Goal: Task Accomplishment & Management: Use online tool/utility

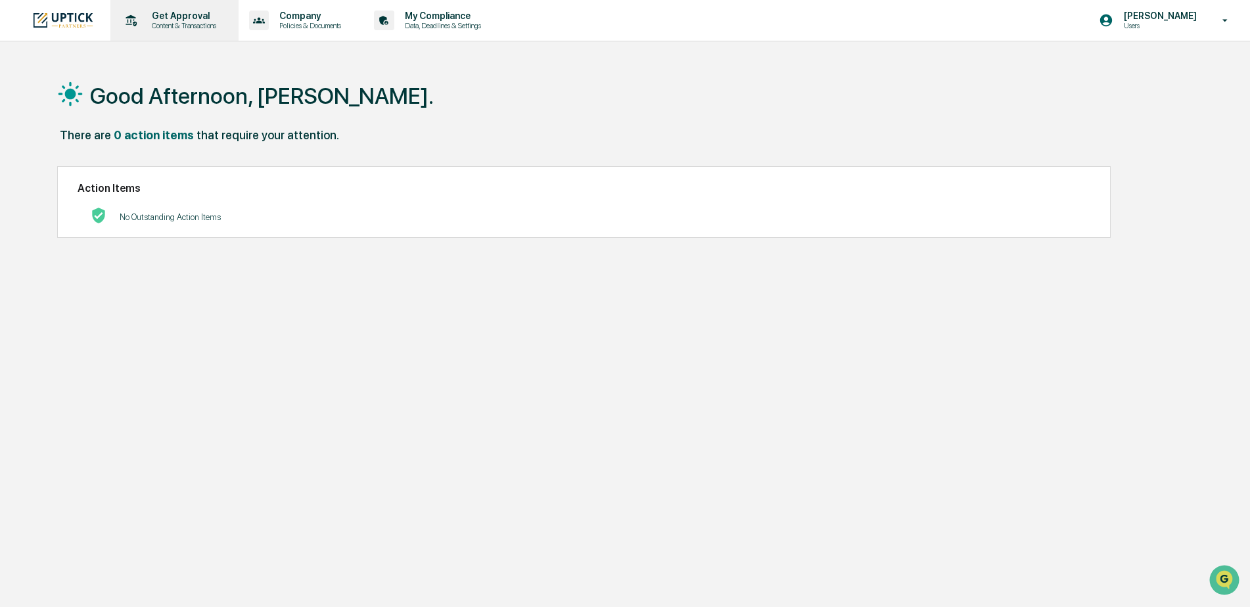
click at [160, 20] on p "Get Approval" at bounding box center [182, 16] width 82 height 11
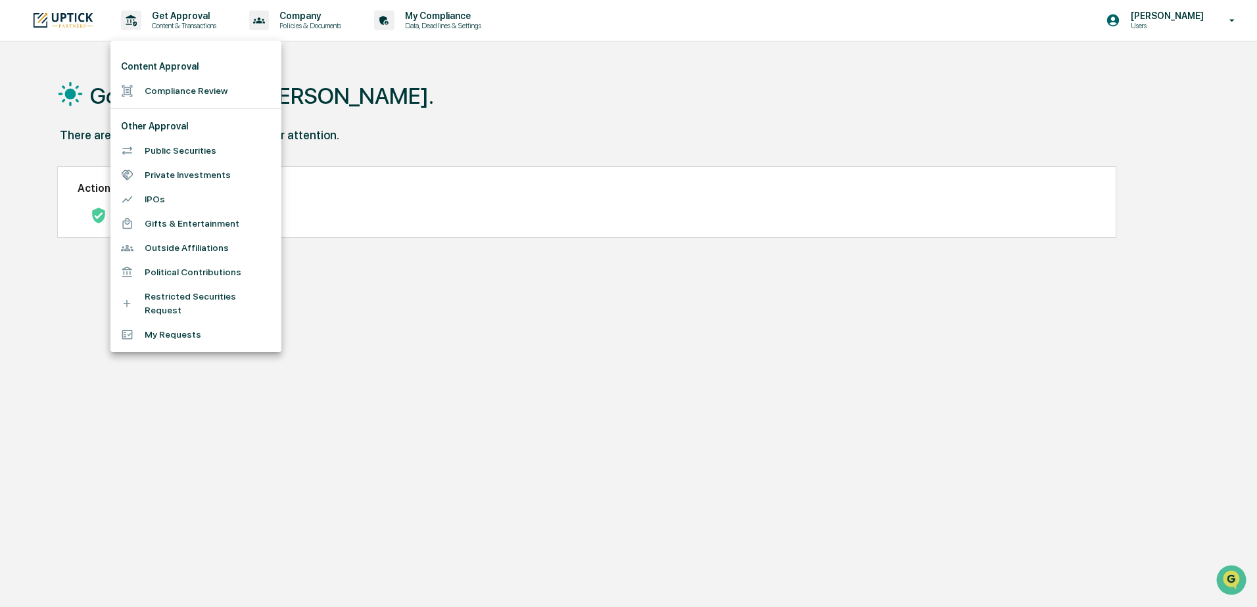
click at [178, 97] on li "Compliance Review" at bounding box center [195, 91] width 171 height 24
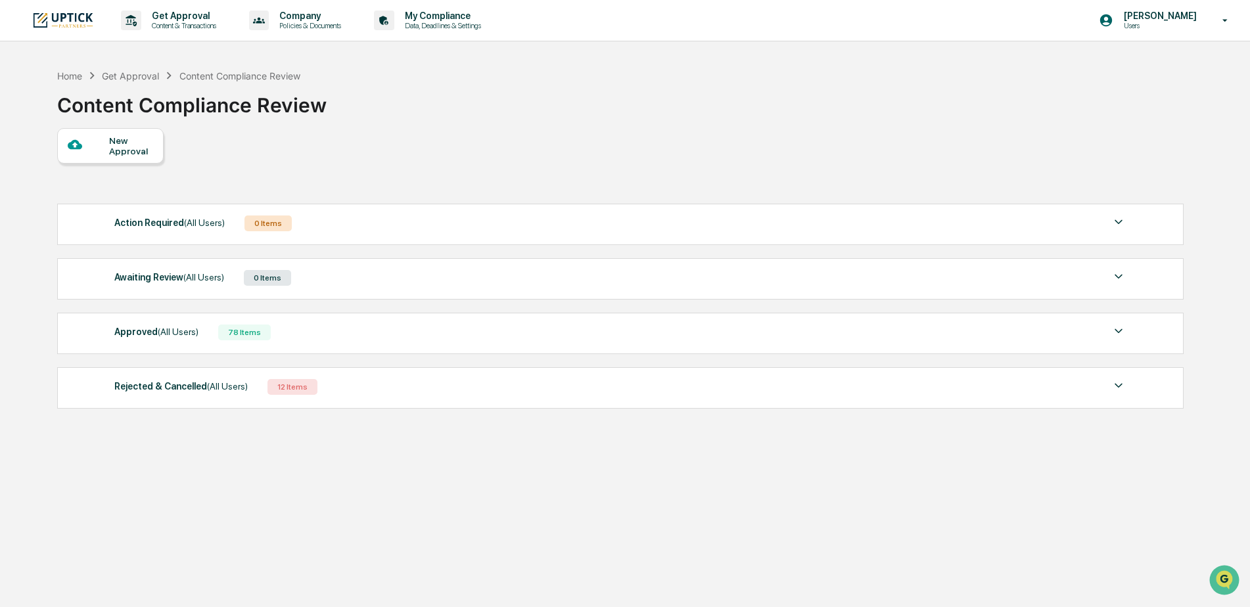
click at [181, 335] on span "(All Users)" at bounding box center [178, 332] width 41 height 11
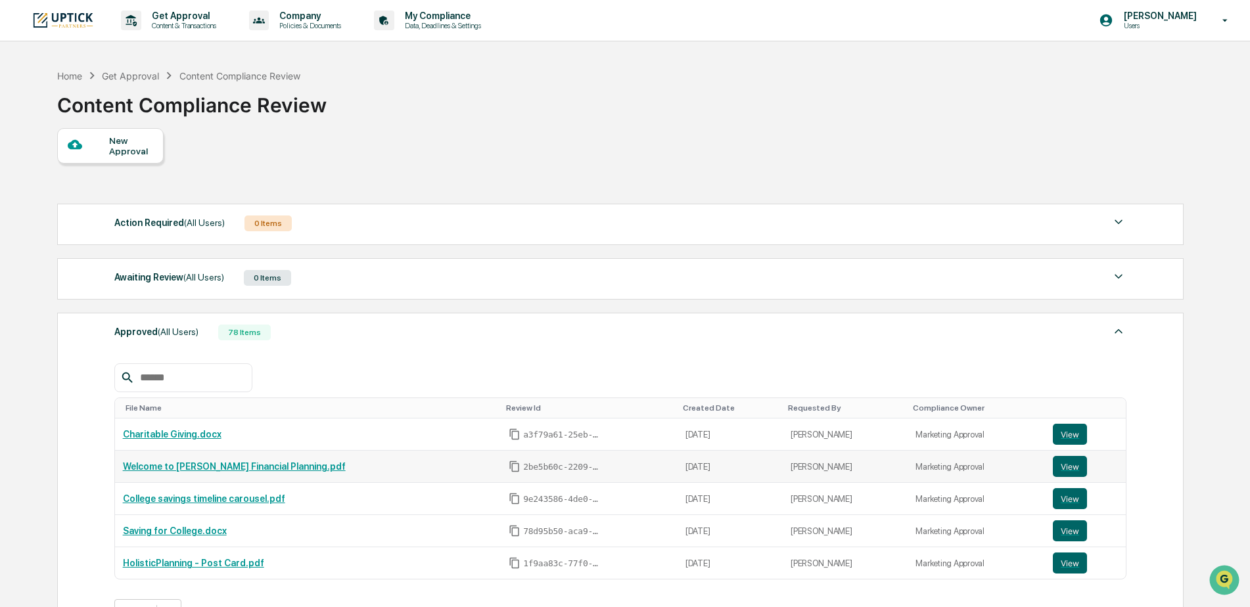
click at [279, 467] on link "Welcome to [PERSON_NAME] Financial Planning.pdf" at bounding box center [234, 467] width 223 height 11
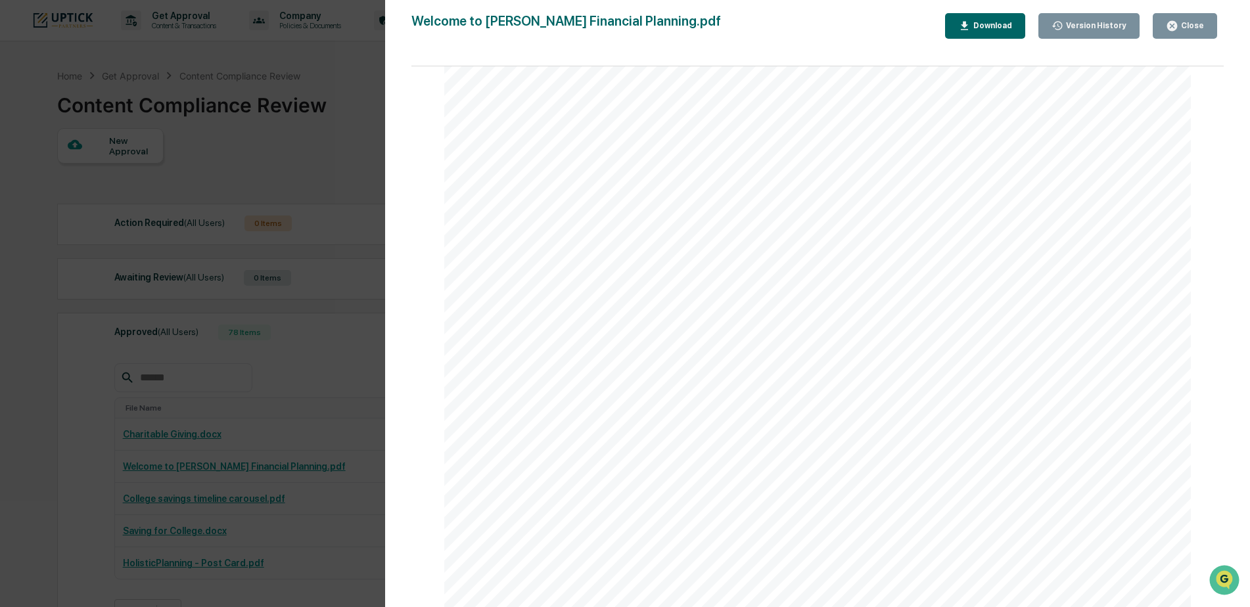
scroll to position [2475, 0]
click at [1177, 30] on icon "button" at bounding box center [1173, 26] width 10 height 10
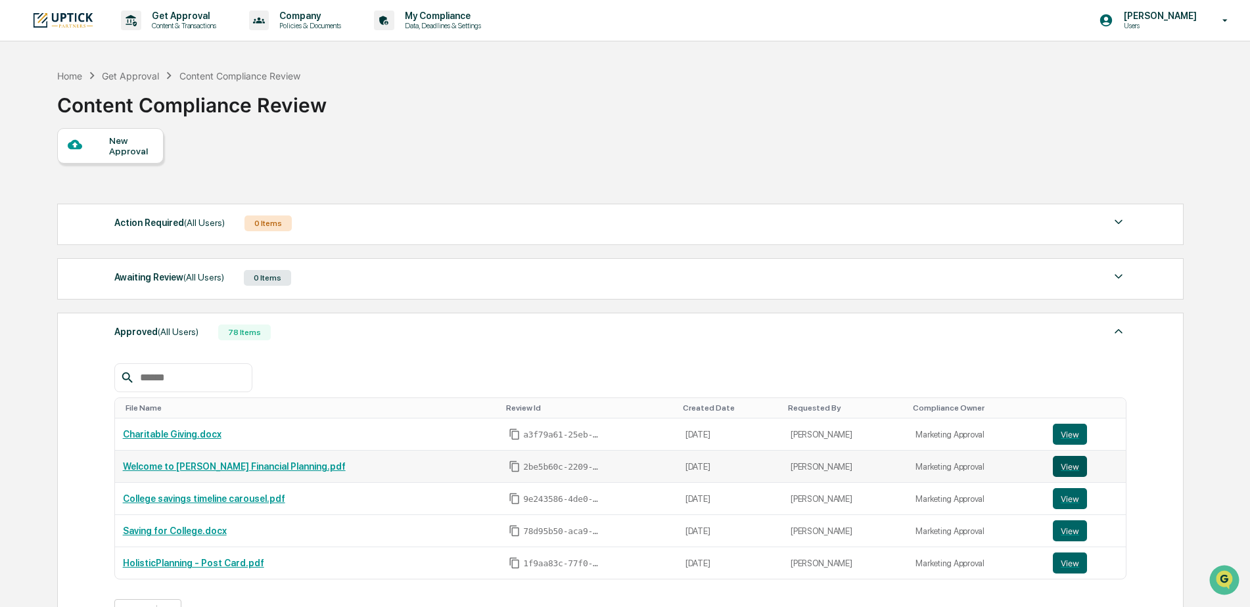
click at [1053, 460] on button "View" at bounding box center [1070, 466] width 34 height 21
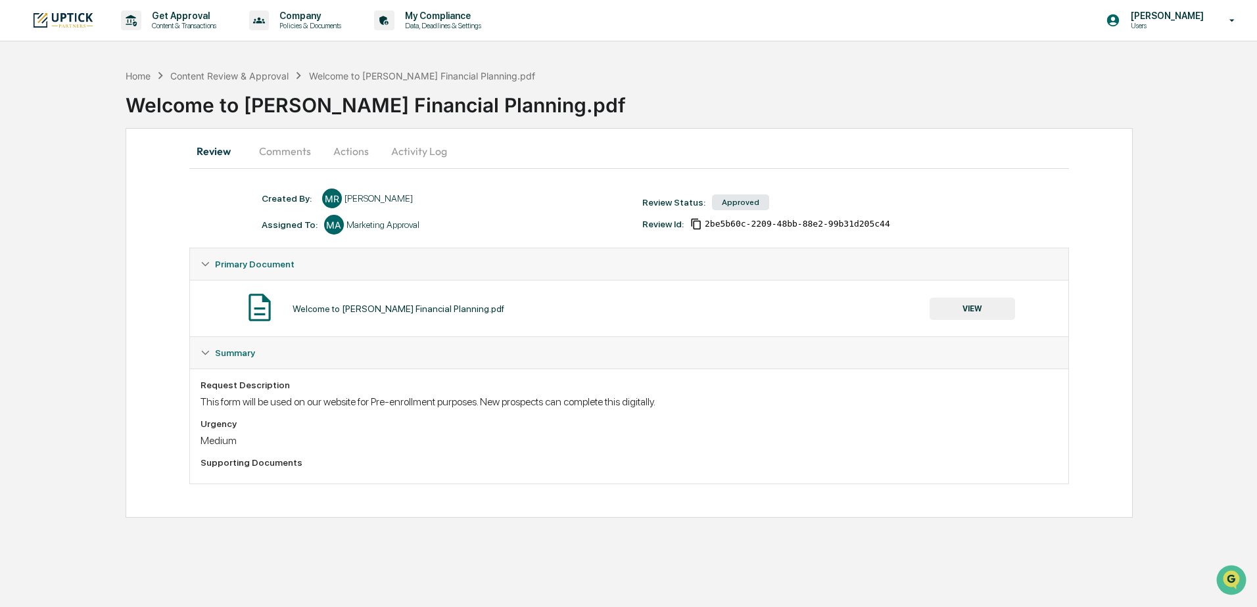
click at [275, 151] on button "Comments" at bounding box center [285, 151] width 73 height 32
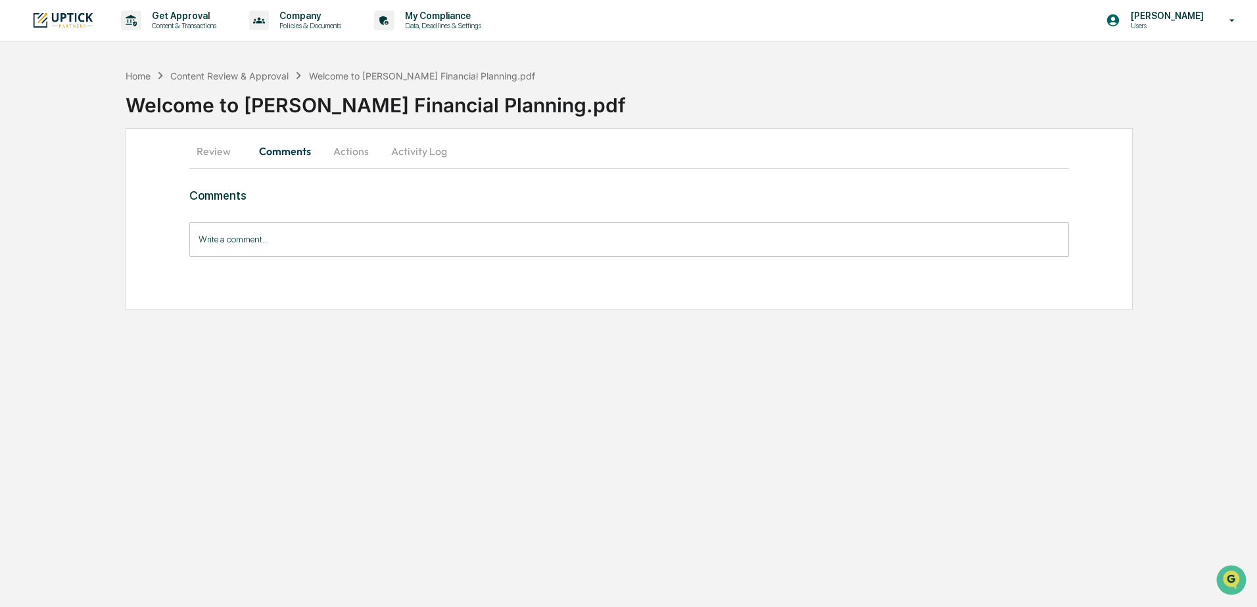
click at [340, 153] on button "Actions" at bounding box center [350, 151] width 59 height 32
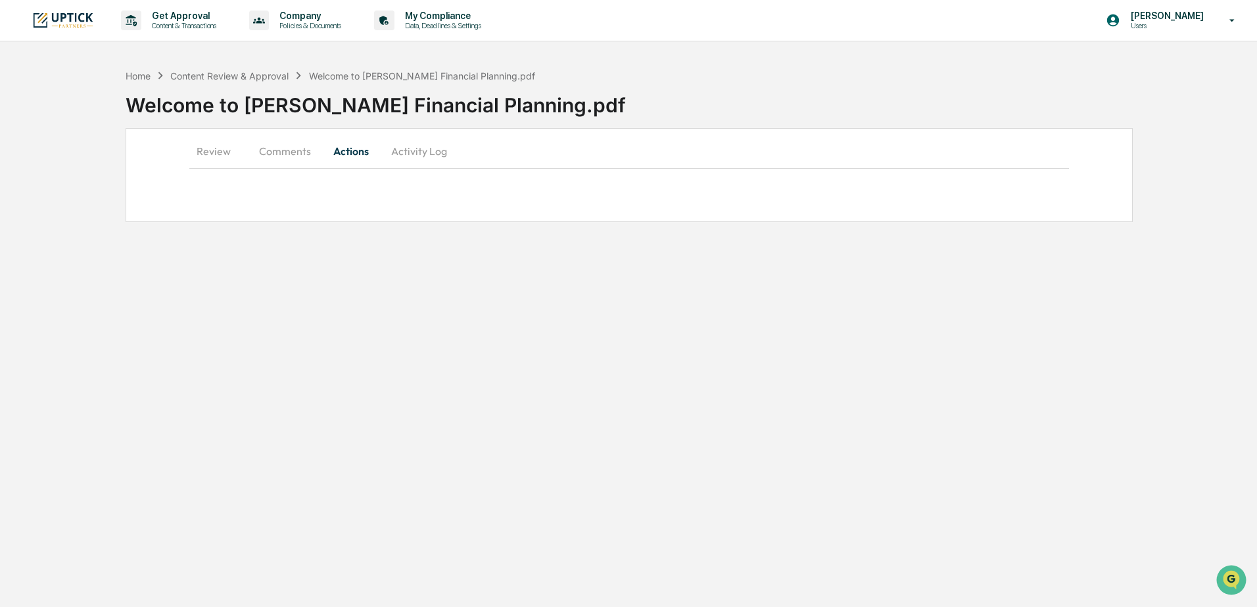
click at [411, 155] on button "Activity Log" at bounding box center [419, 151] width 77 height 32
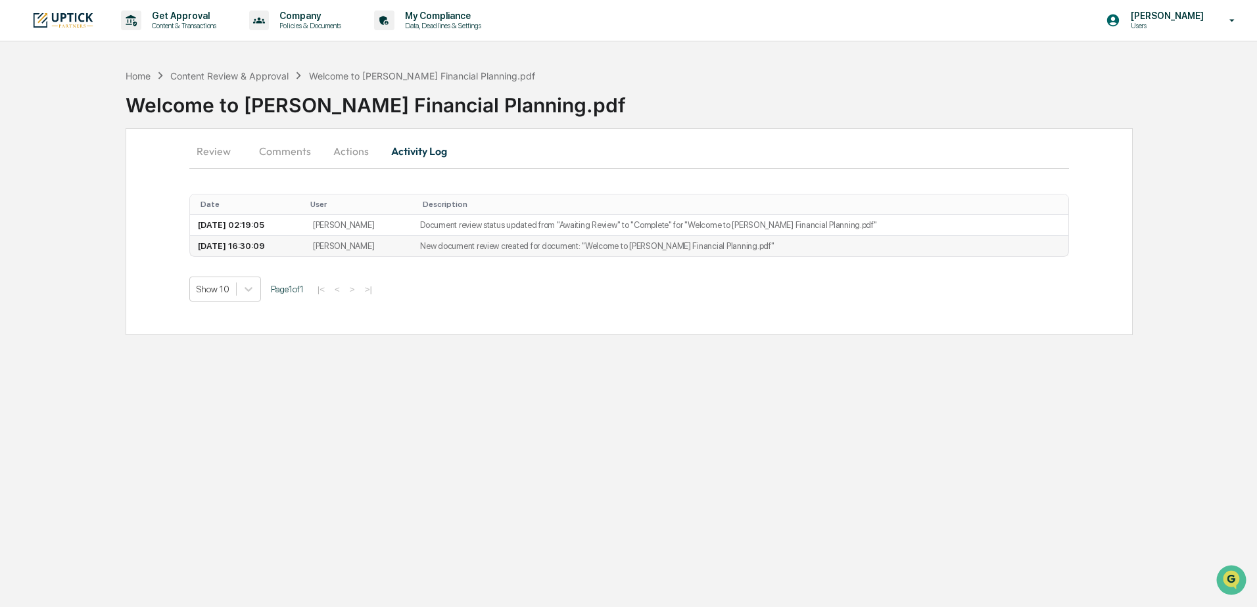
click at [358, 249] on td "[PERSON_NAME]" at bounding box center [358, 246] width 107 height 20
click at [258, 247] on td "[DATE] 16:30:09" at bounding box center [247, 246] width 115 height 20
click at [216, 156] on button "Review" at bounding box center [218, 151] width 59 height 32
